Goal: Browse casually: Explore the website without a specific task or goal

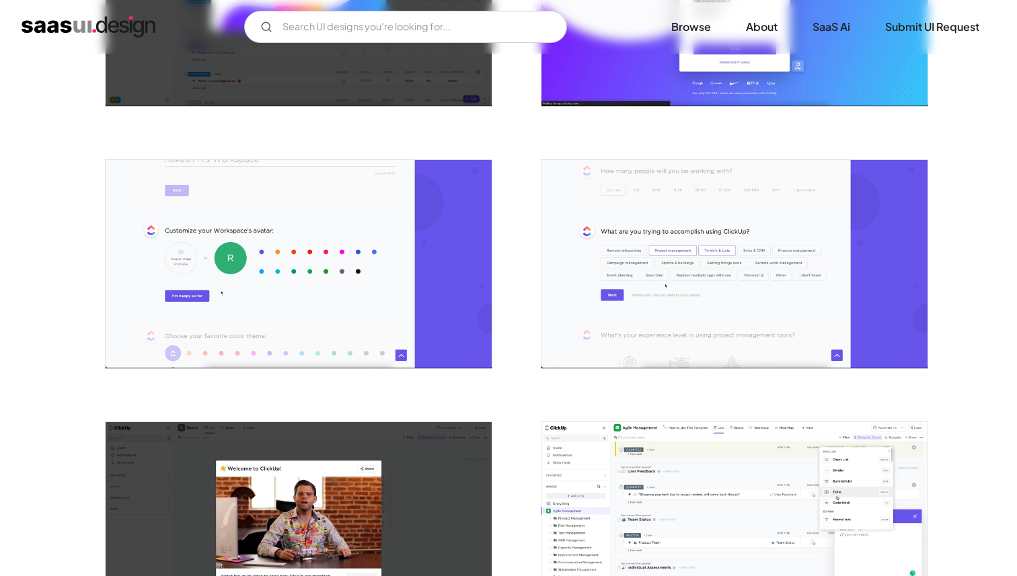
scroll to position [679, 0]
click at [636, 280] on img "open lightbox" at bounding box center [734, 265] width 386 height 208
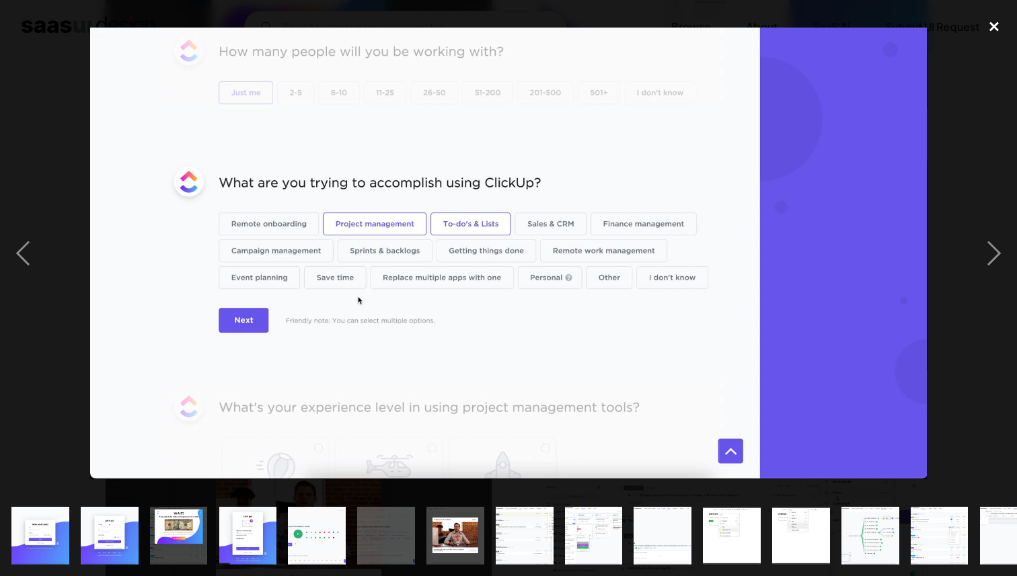
click at [994, 20] on div "close lightbox" at bounding box center [994, 26] width 46 height 30
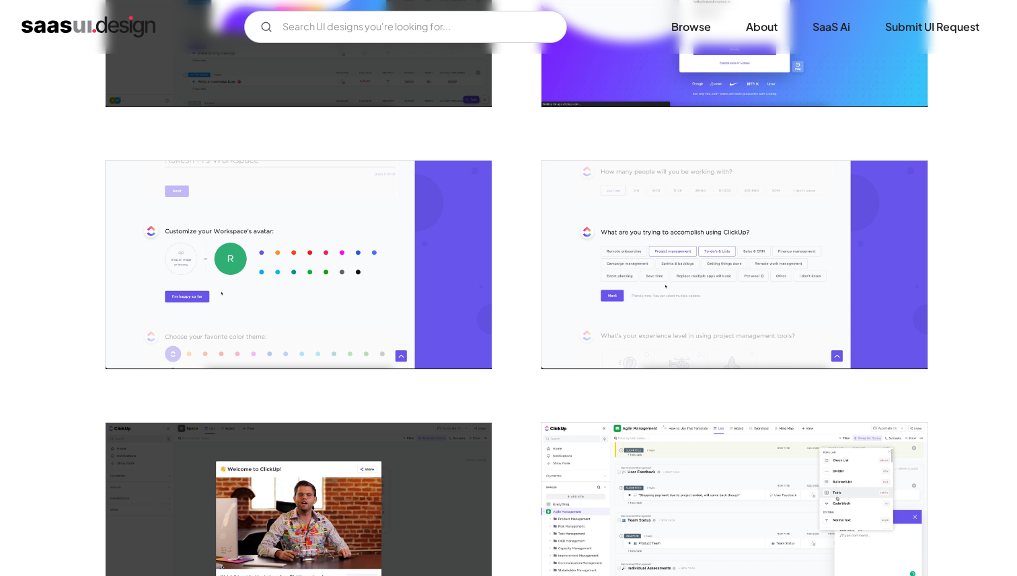
click at [340, 308] on img "open lightbox" at bounding box center [299, 265] width 386 height 208
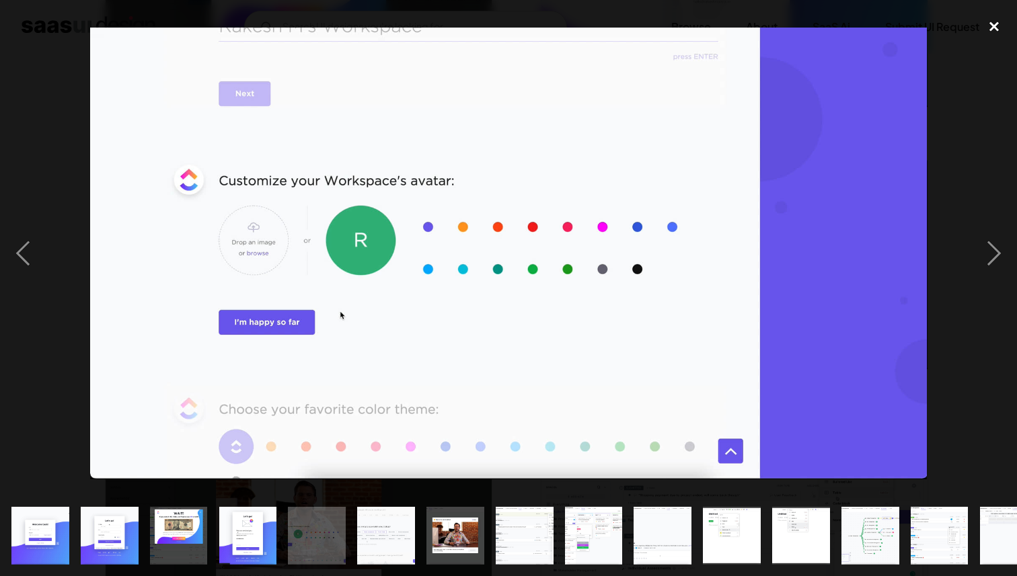
click at [993, 26] on div "close lightbox" at bounding box center [994, 26] width 46 height 30
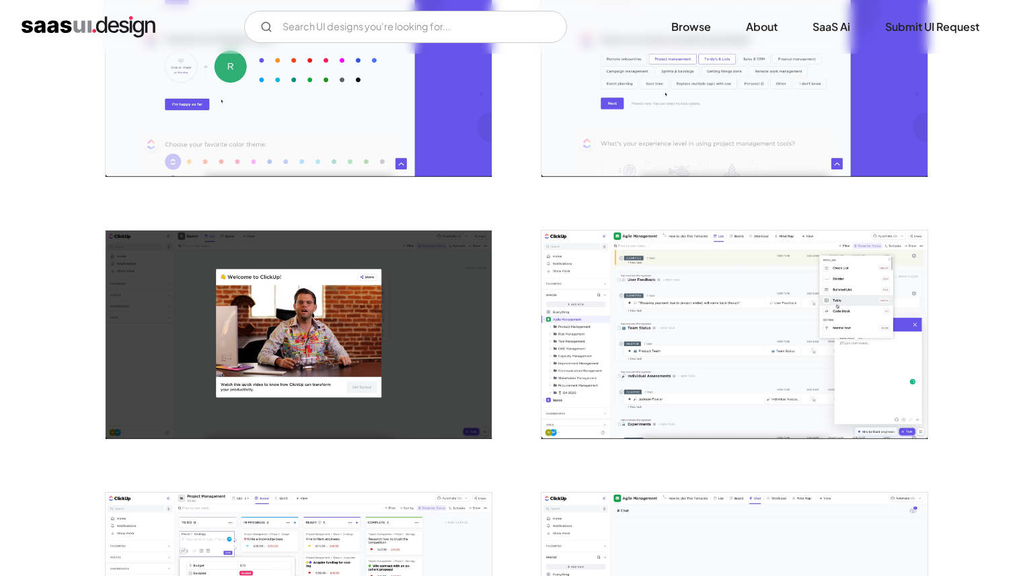
scroll to position [875, 0]
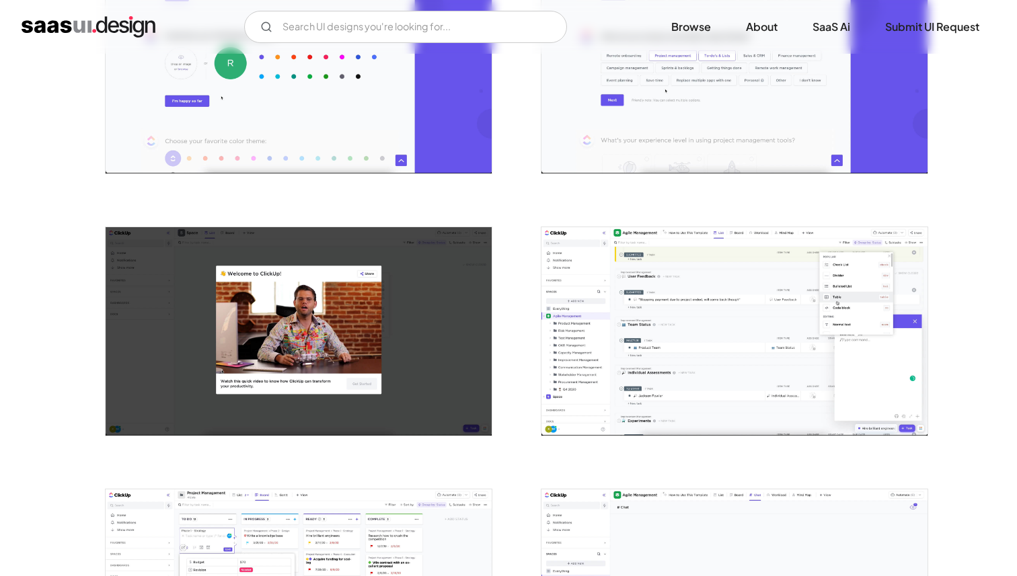
click at [673, 331] on img "open lightbox" at bounding box center [734, 331] width 386 height 208
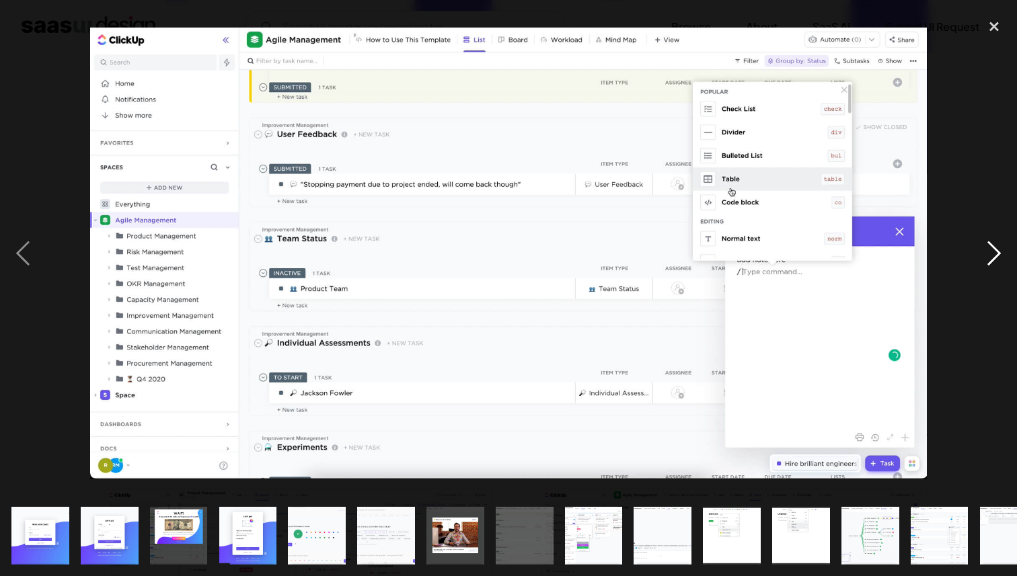
click at [1000, 131] on div "next image" at bounding box center [994, 253] width 46 height 484
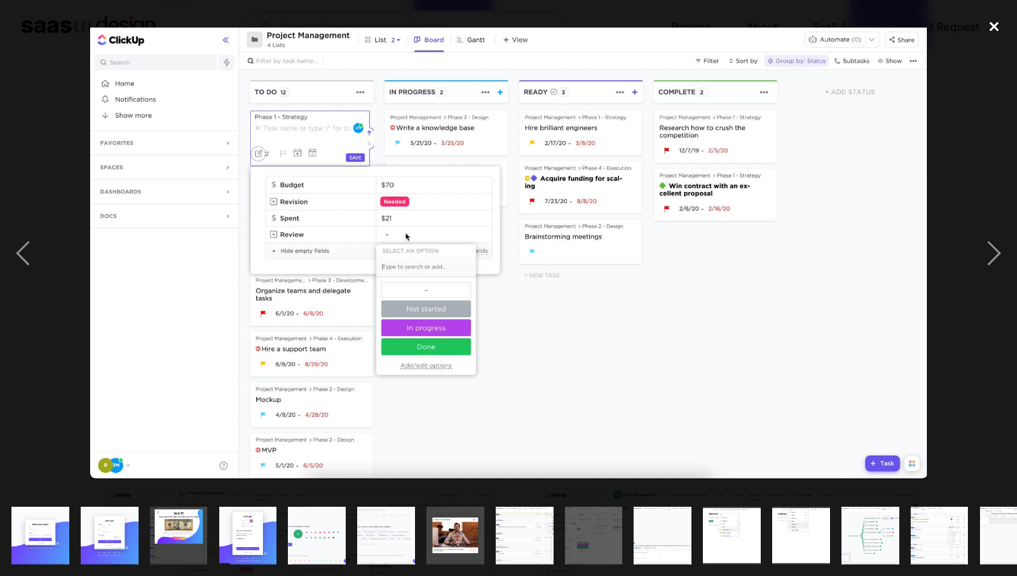
click at [998, 24] on div "close lightbox" at bounding box center [994, 26] width 46 height 30
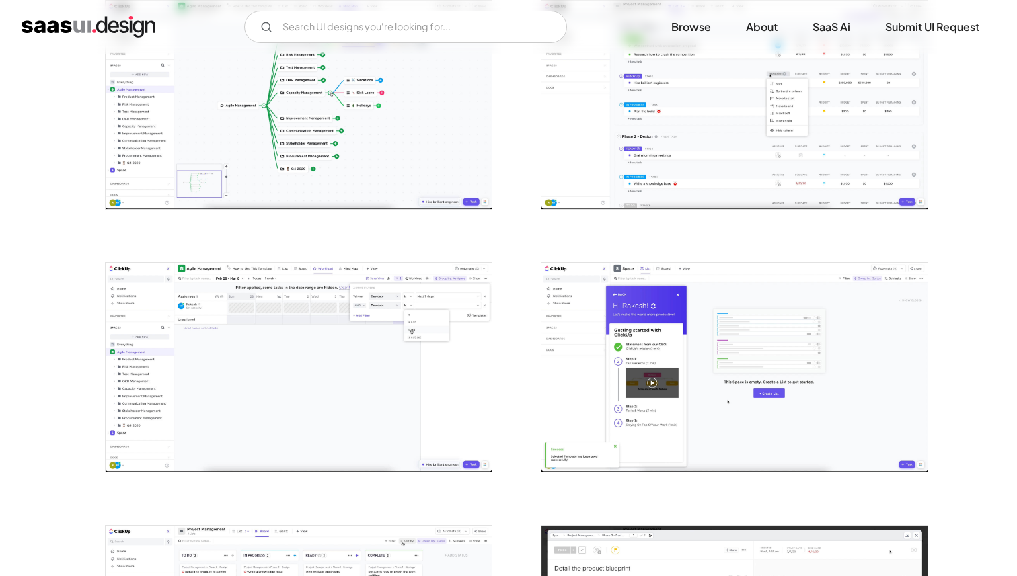
scroll to position [1931, 0]
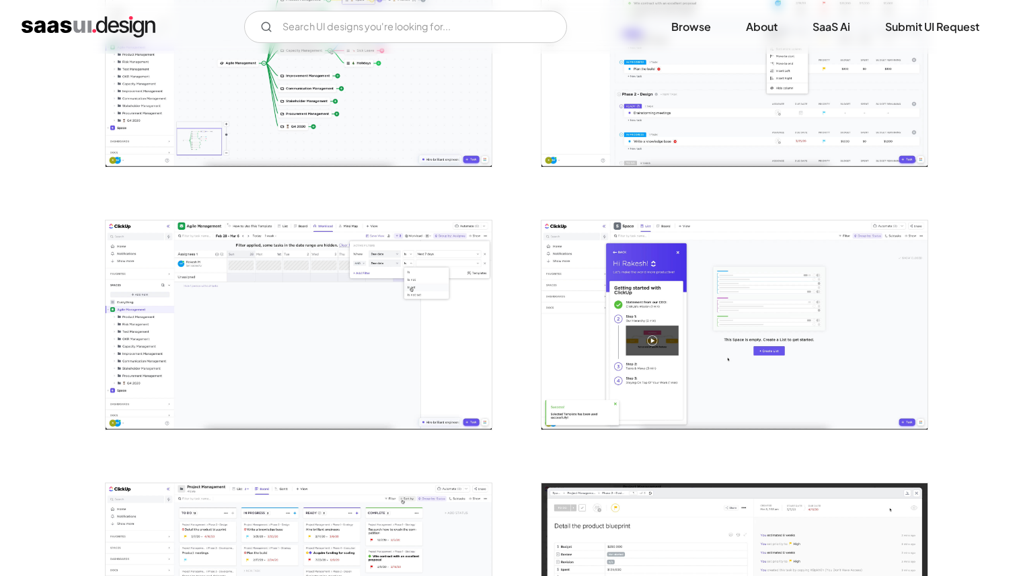
click at [658, 372] on img "open lightbox" at bounding box center [734, 325] width 386 height 208
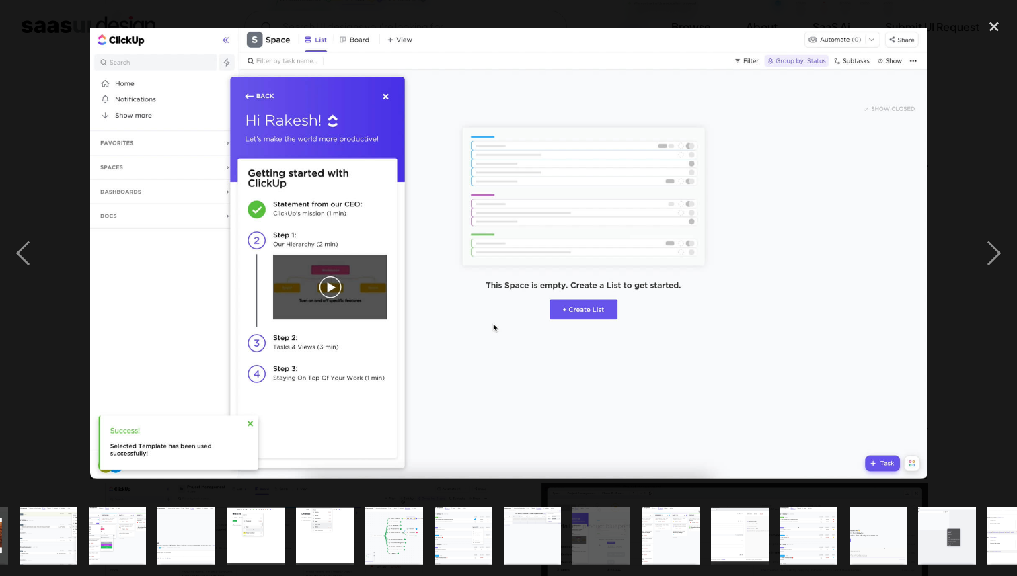
scroll to position [0, 516]
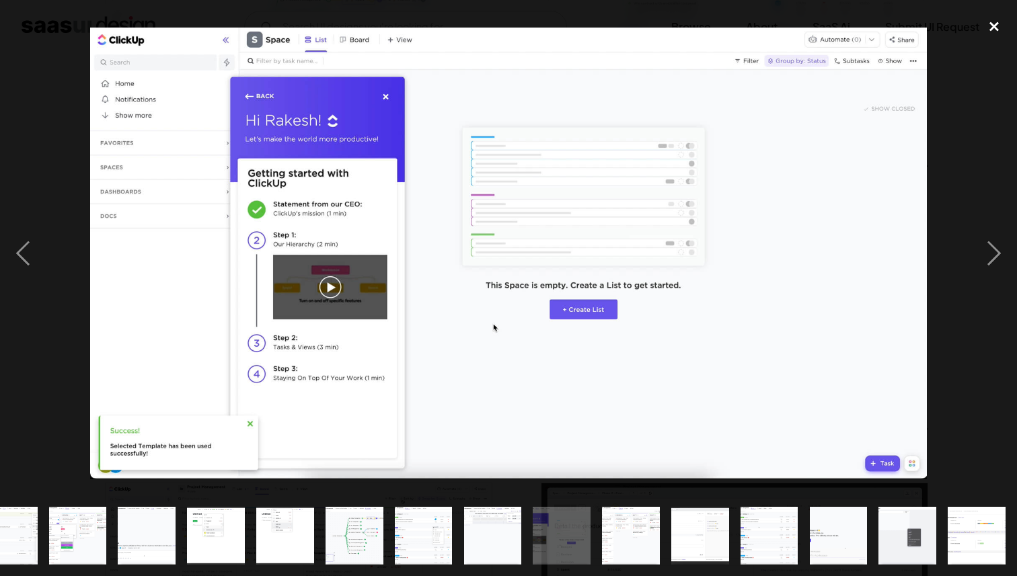
click at [994, 28] on div "close lightbox" at bounding box center [994, 26] width 46 height 30
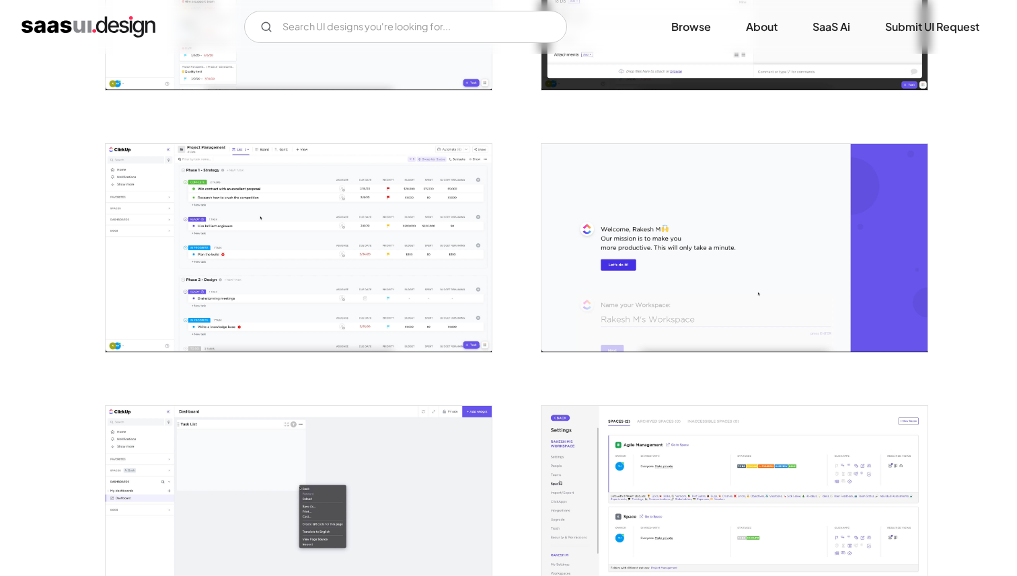
scroll to position [2533, 0]
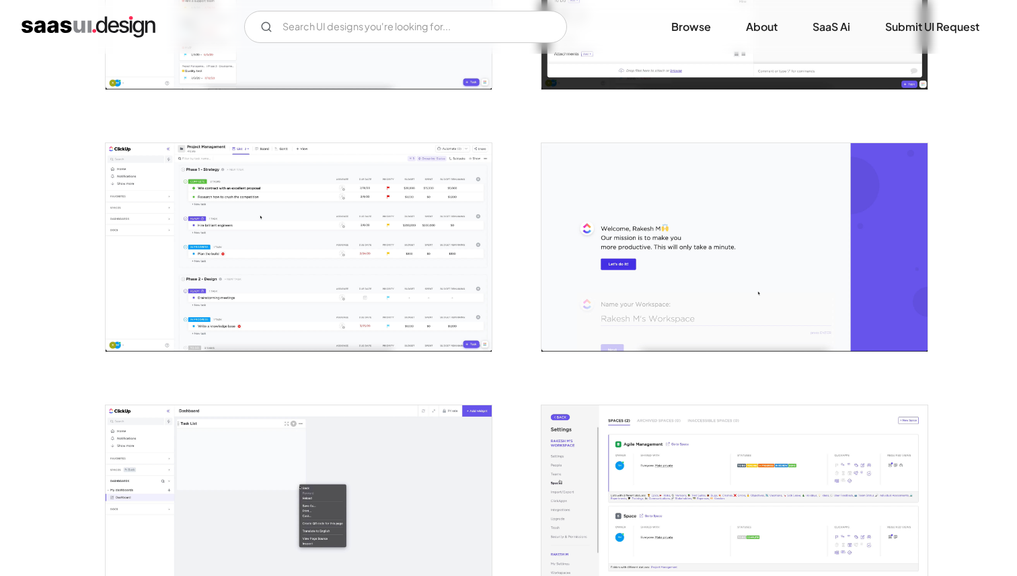
click at [690, 278] on img "open lightbox" at bounding box center [734, 247] width 386 height 208
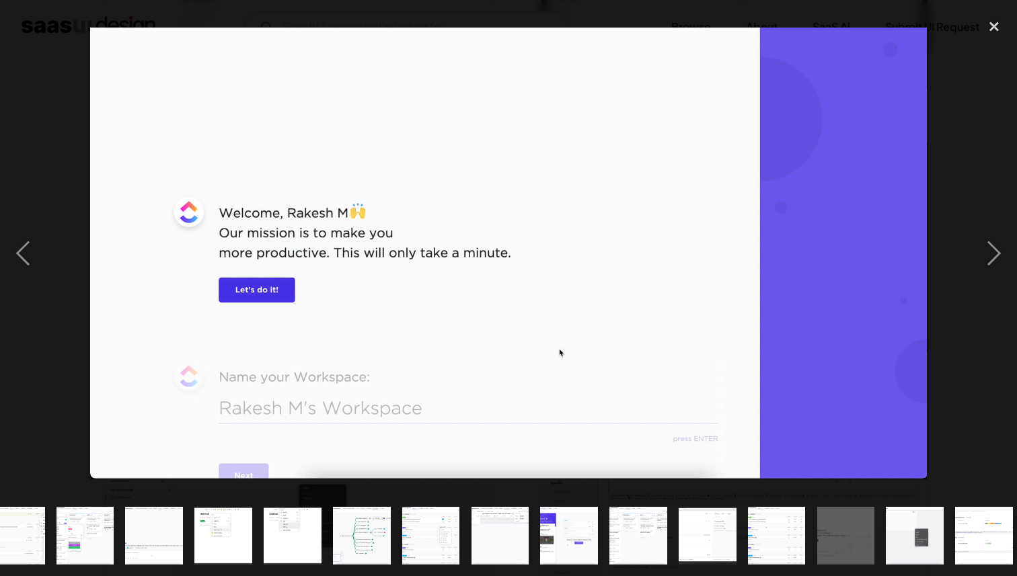
scroll to position [0, 516]
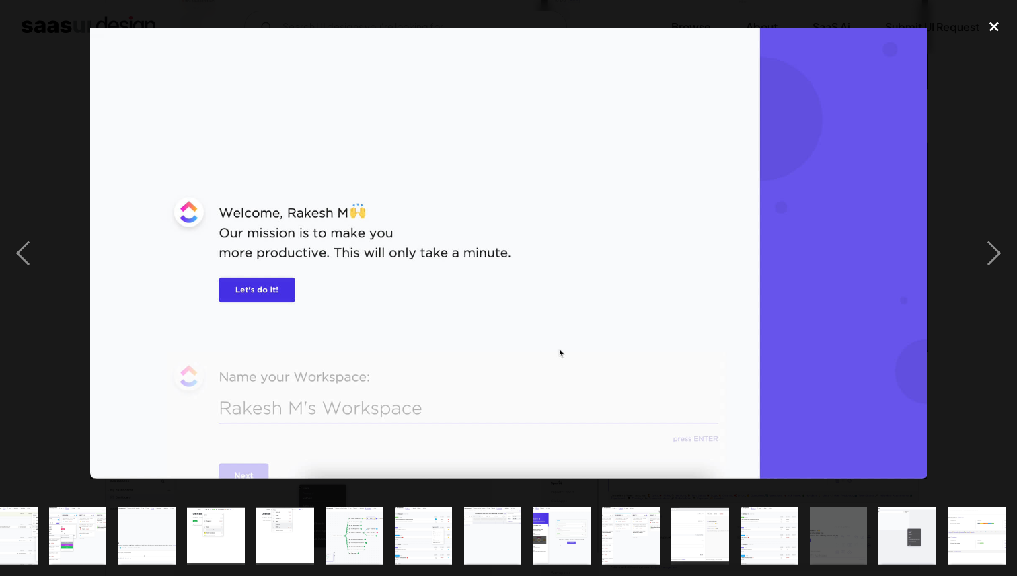
click at [992, 27] on div "close lightbox" at bounding box center [994, 26] width 46 height 30
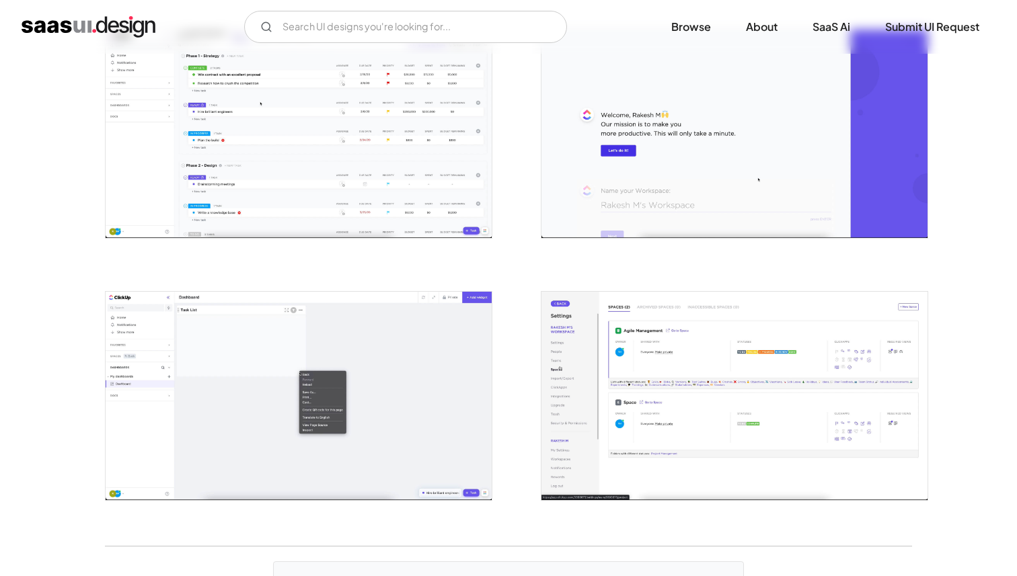
scroll to position [2646, 0]
click at [396, 391] on img "open lightbox" at bounding box center [299, 397] width 386 height 208
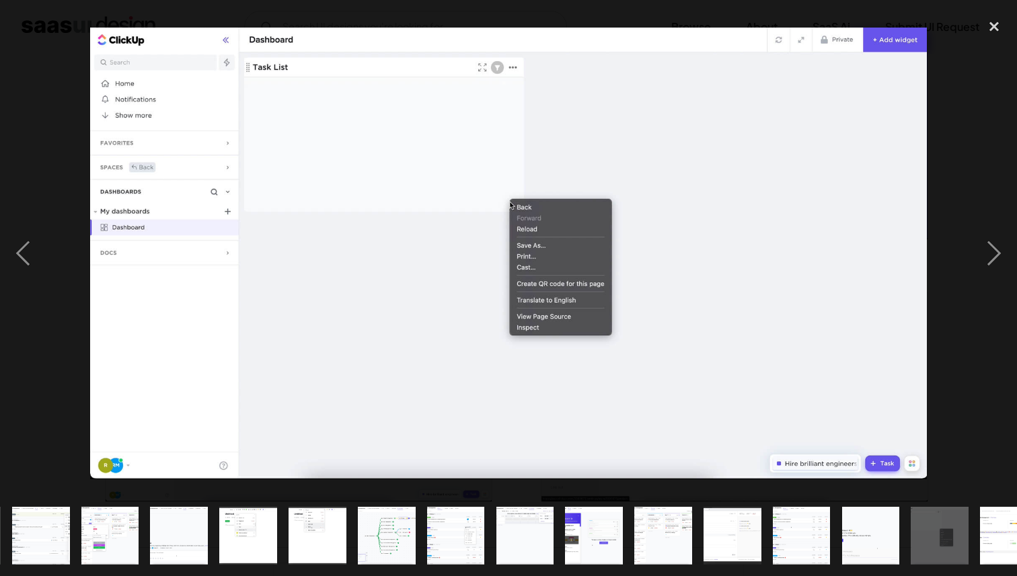
scroll to position [0, 516]
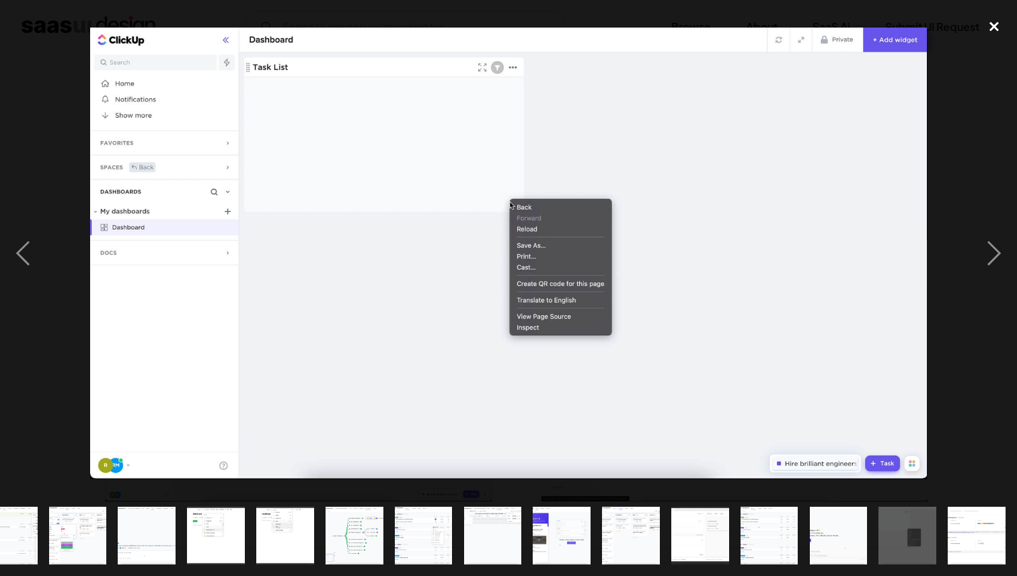
click at [995, 24] on div "close lightbox" at bounding box center [994, 26] width 46 height 30
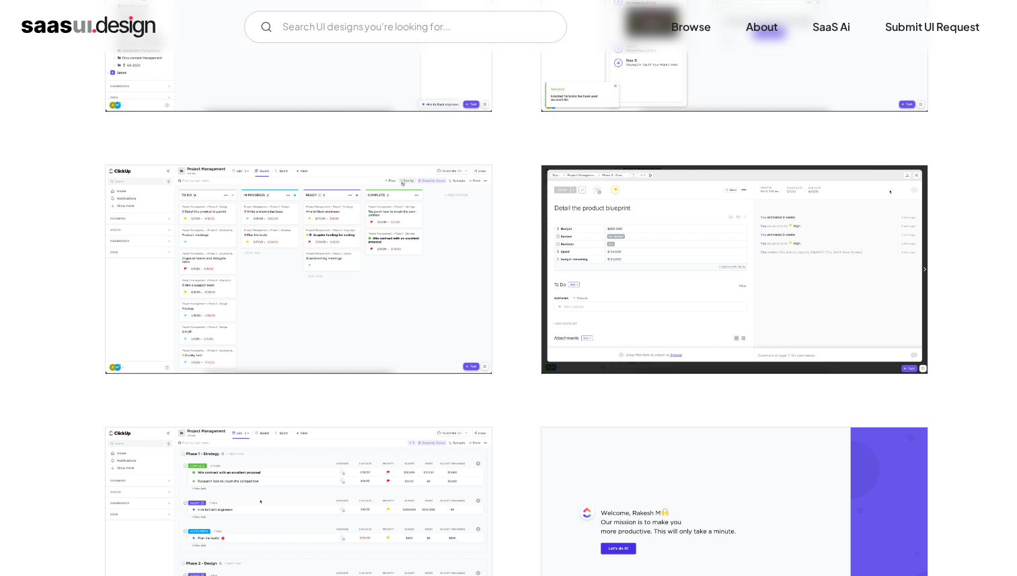
scroll to position [2243, 0]
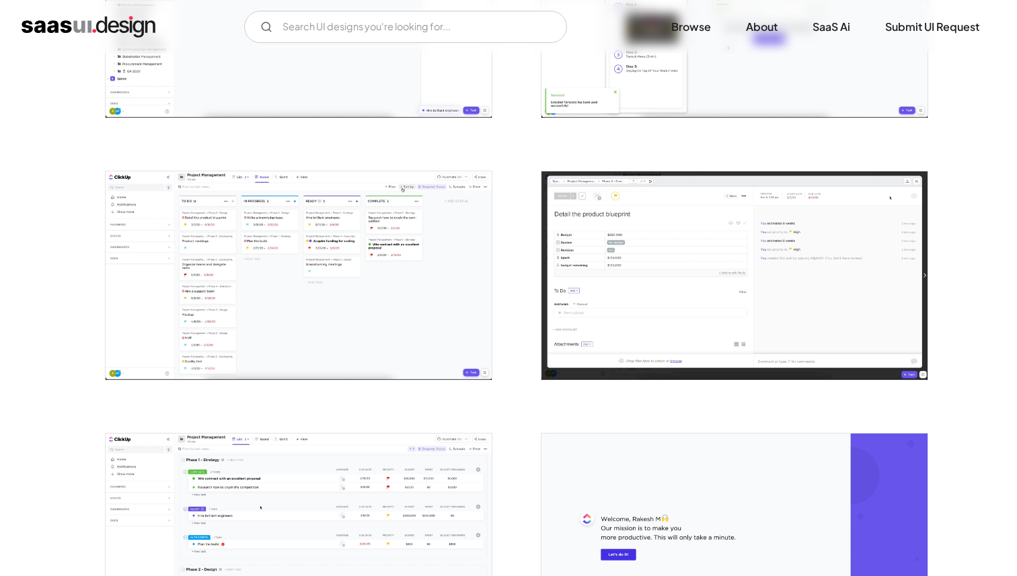
click at [743, 279] on img "open lightbox" at bounding box center [734, 275] width 386 height 208
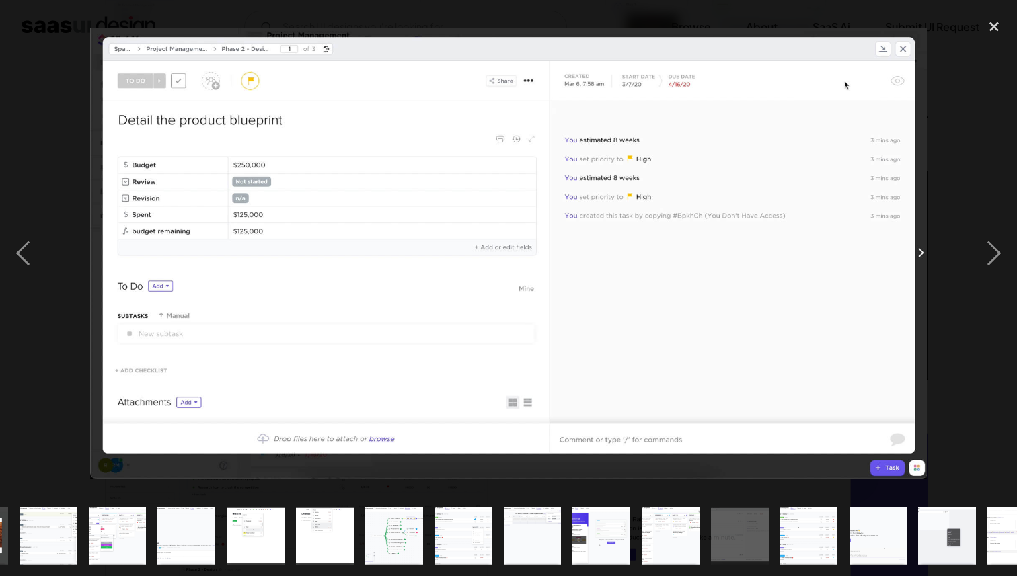
scroll to position [0, 516]
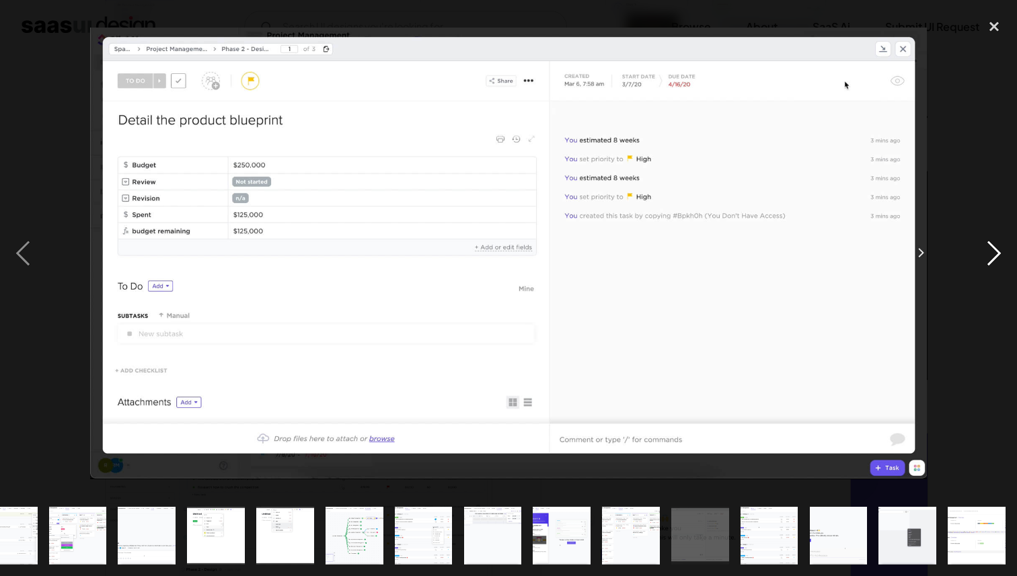
click at [993, 131] on div "next image" at bounding box center [994, 253] width 46 height 484
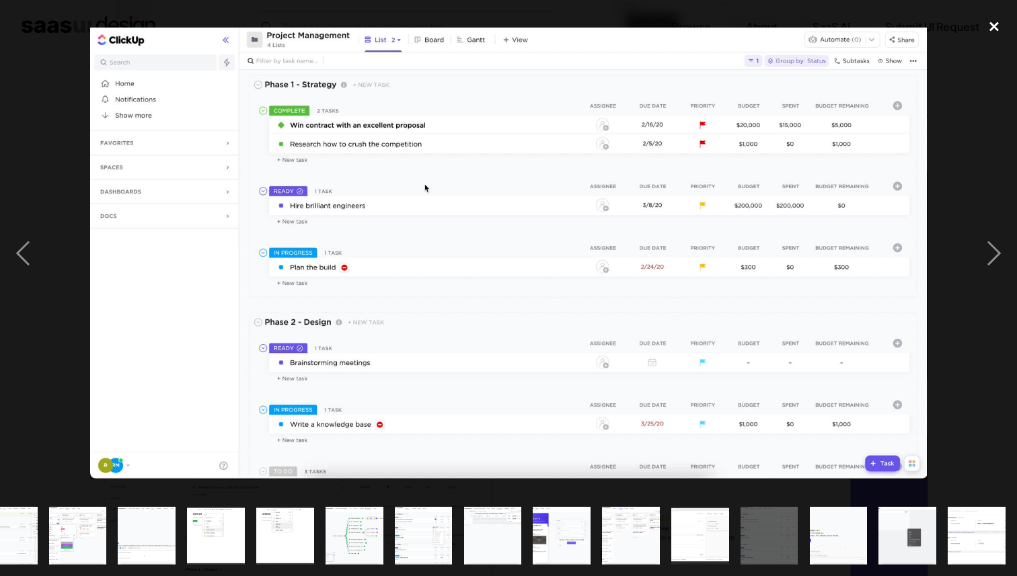
click at [994, 24] on div "close lightbox" at bounding box center [994, 26] width 46 height 30
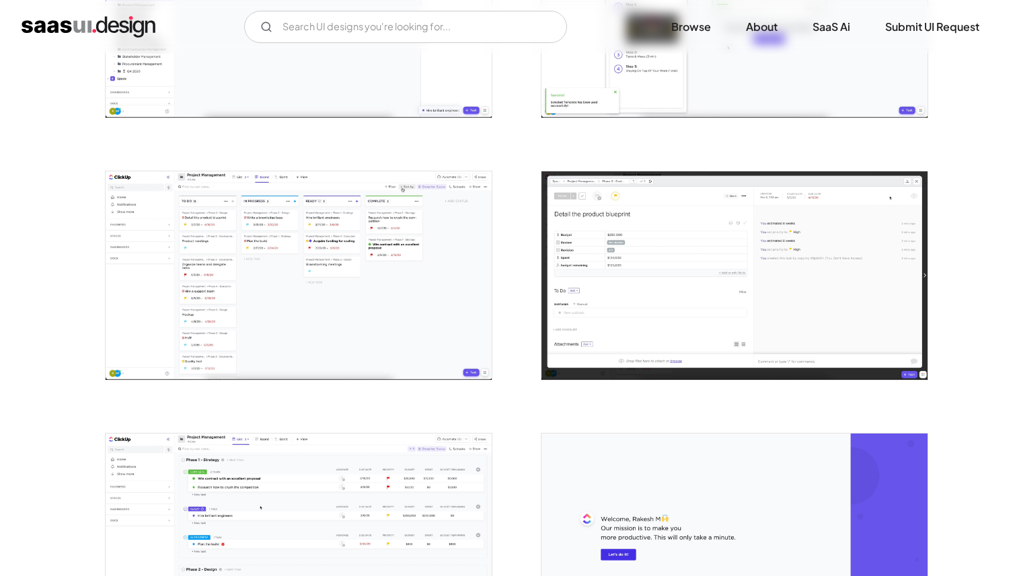
scroll to position [0, 0]
